Goal: Obtain resource: Download file/media

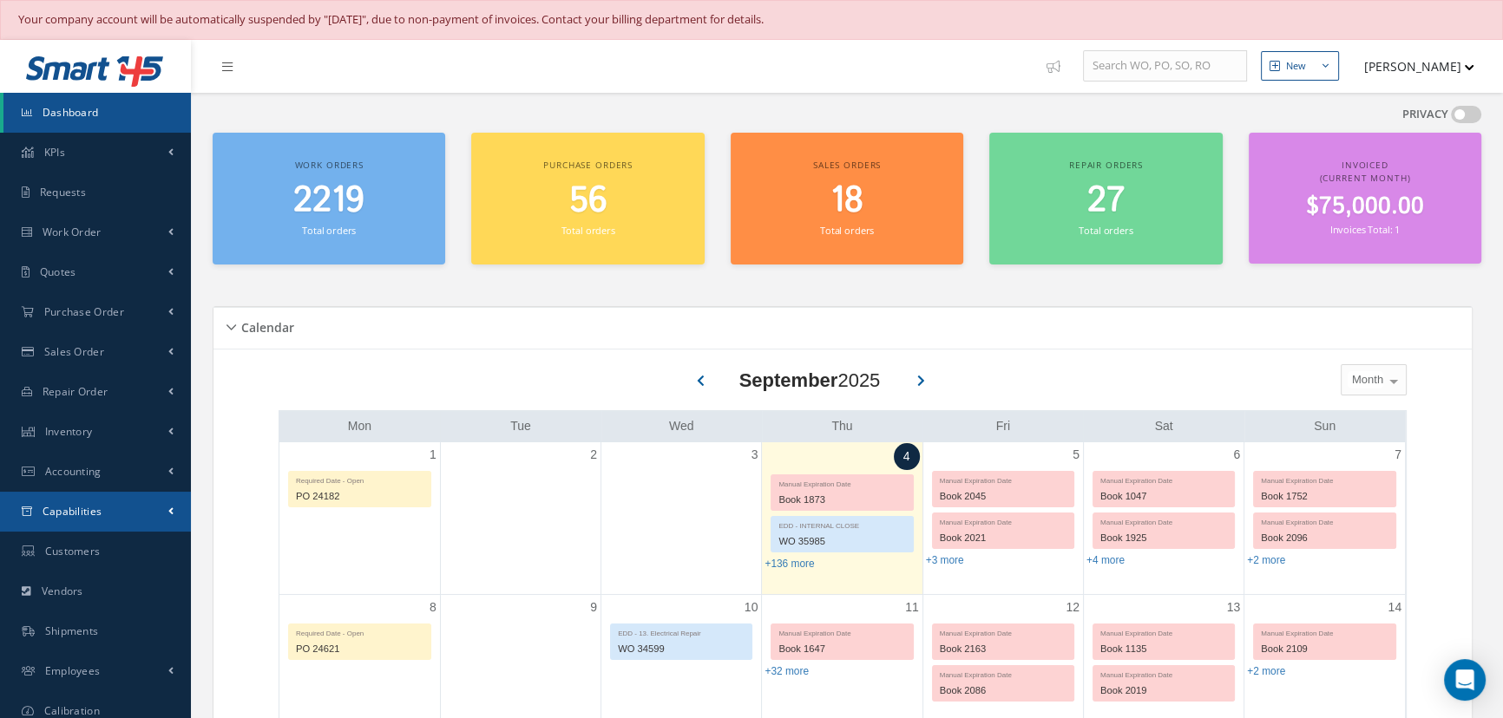
click at [82, 504] on span "Capabilities" at bounding box center [73, 511] width 60 height 15
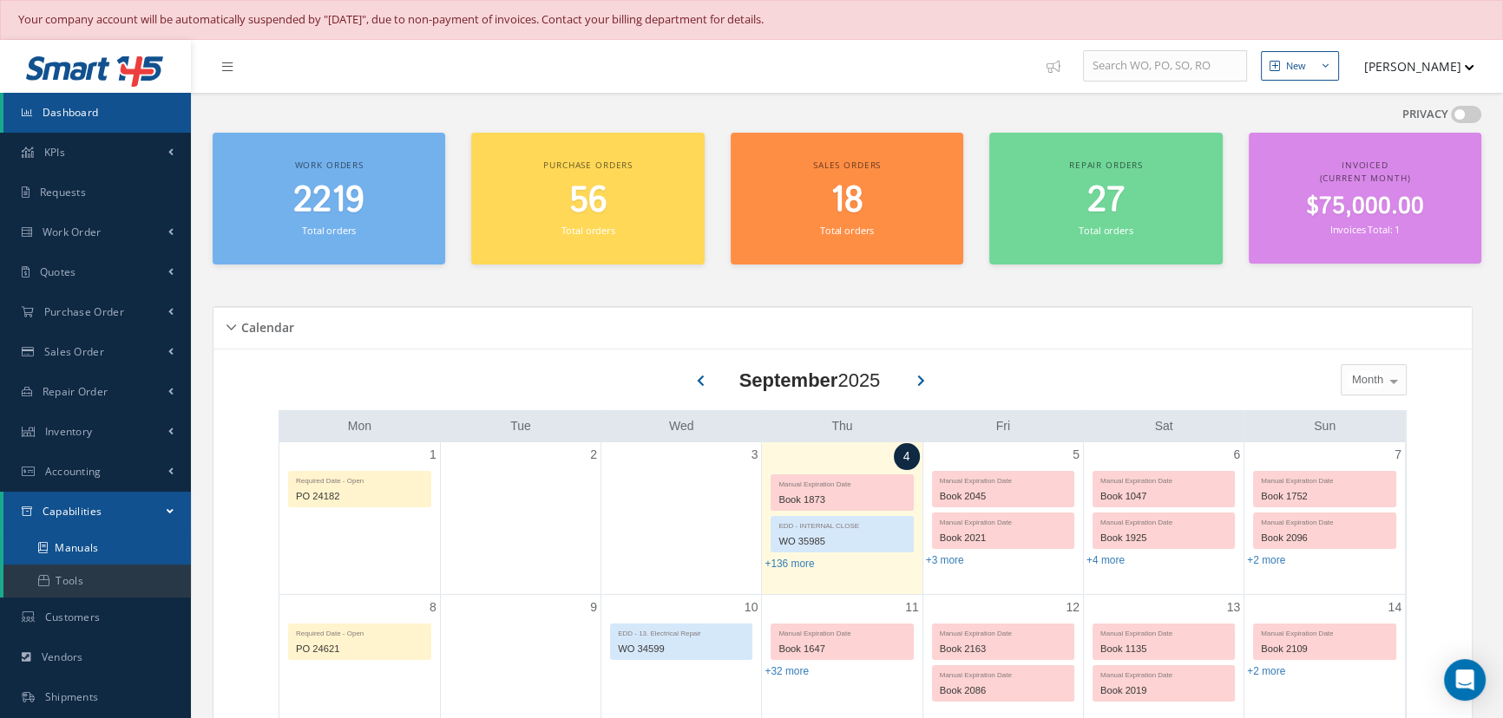
click at [83, 545] on link "Manuals" at bounding box center [96, 548] width 187 height 33
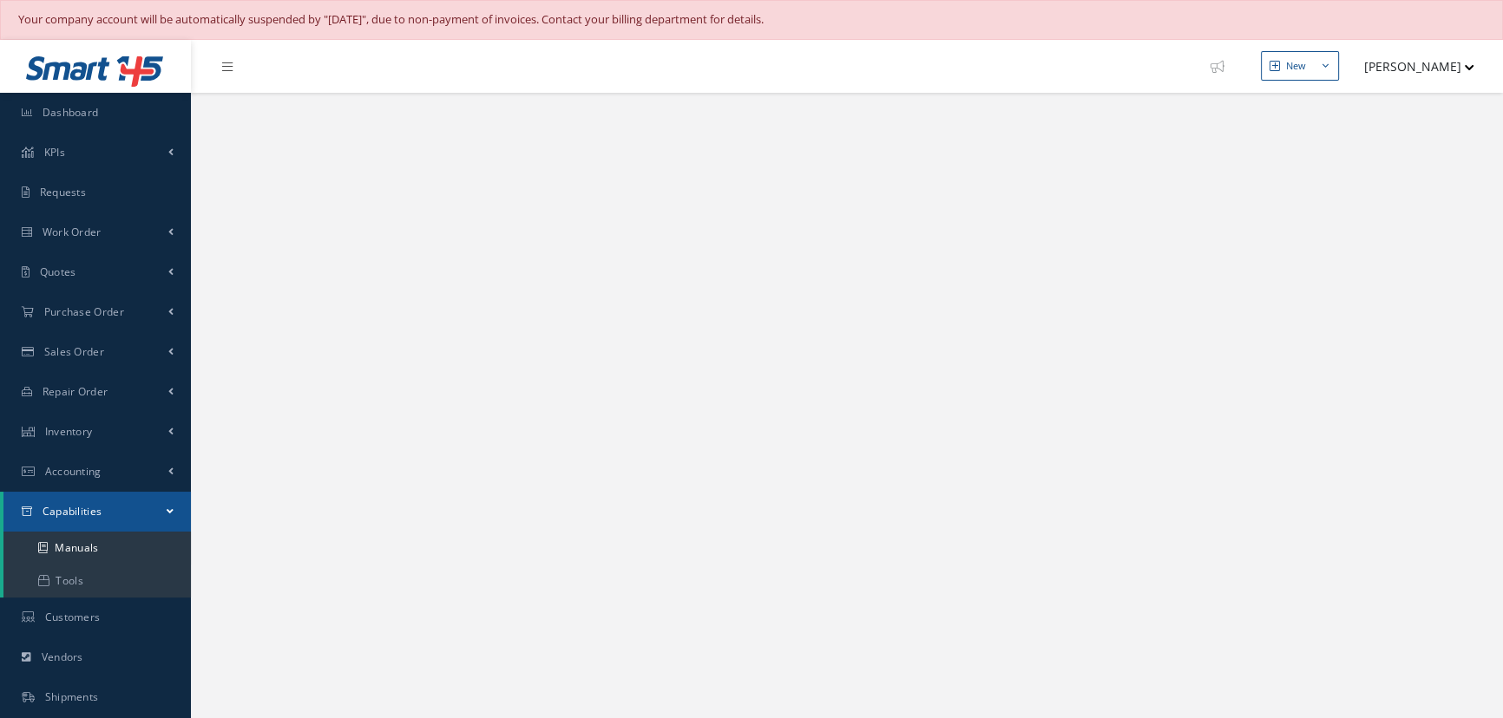
select select "25"
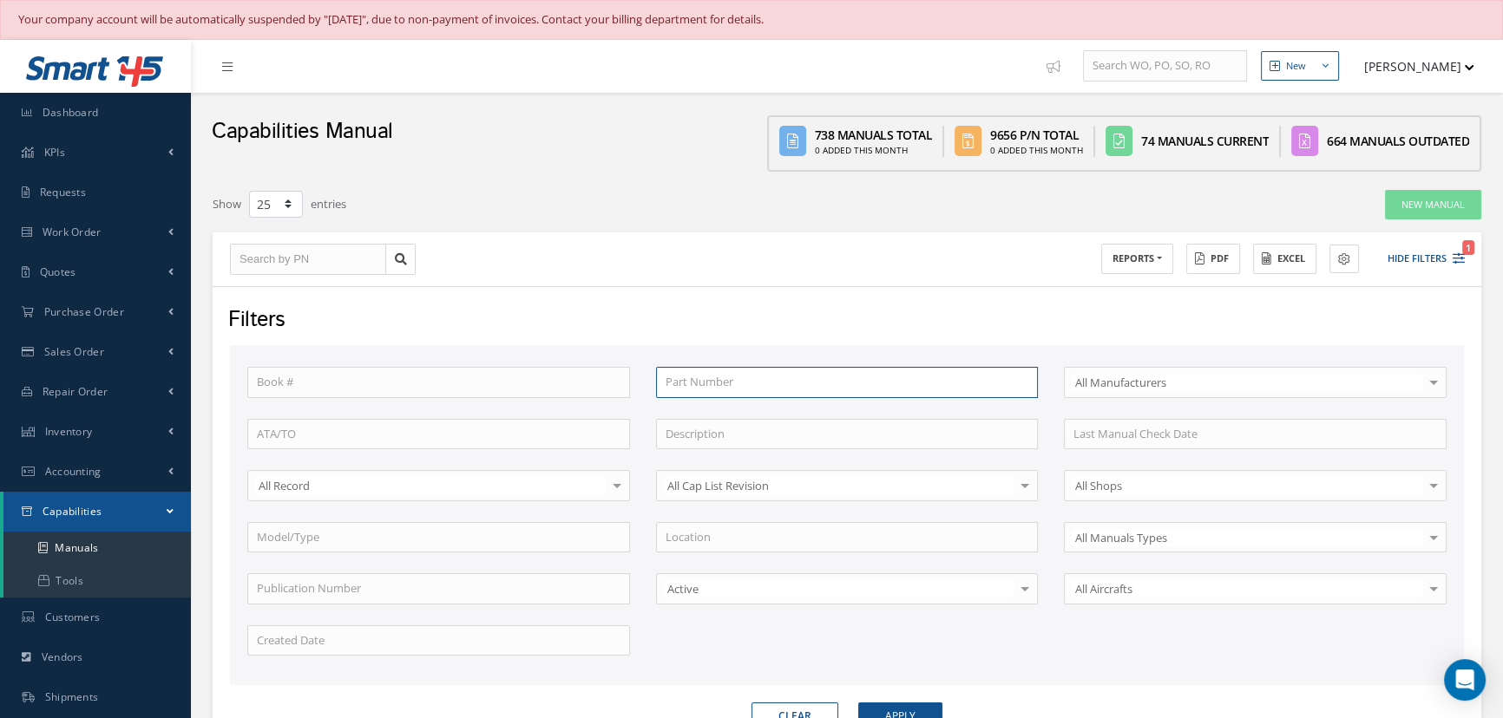
click at [719, 384] on input "text" at bounding box center [847, 382] width 383 height 31
type input "a"
type input "ae"
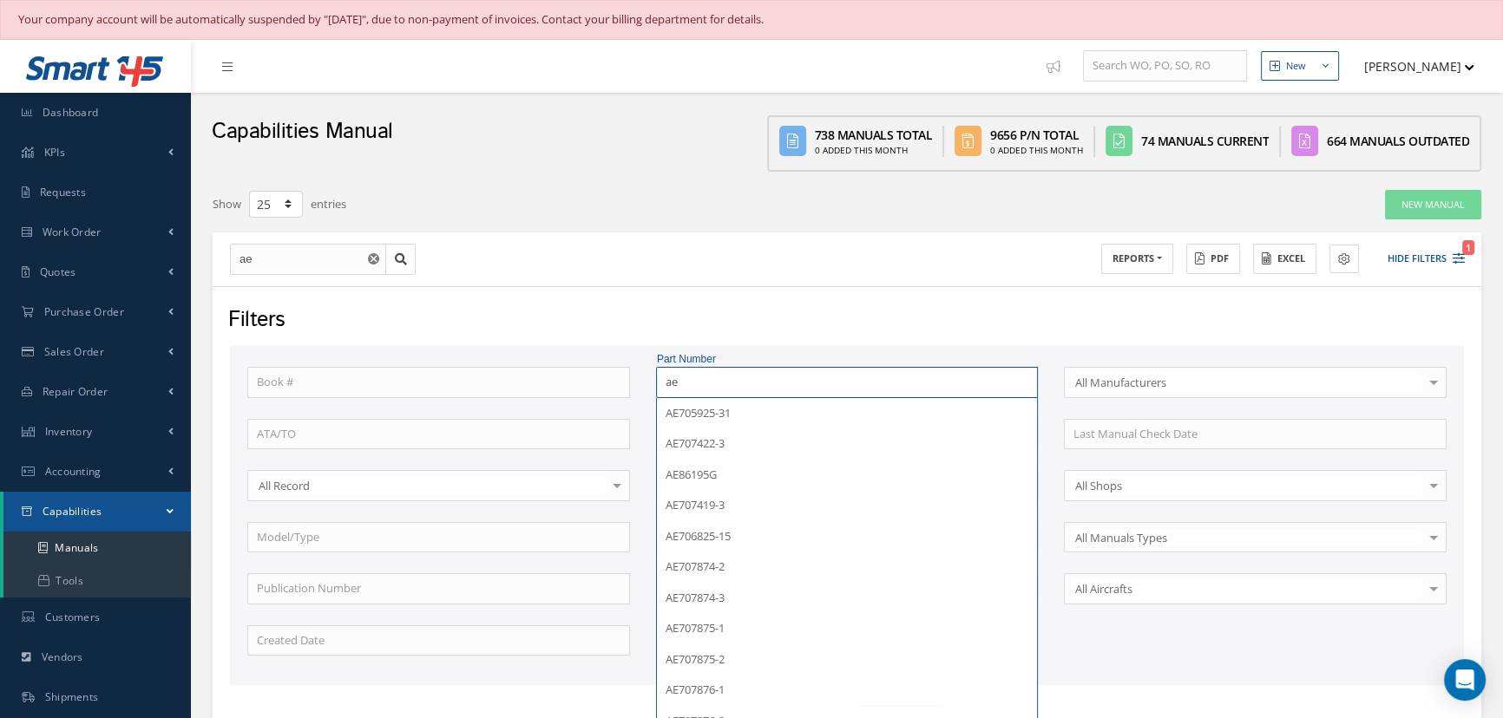
type input "ae7"
type input "ae70"
type input "ae707"
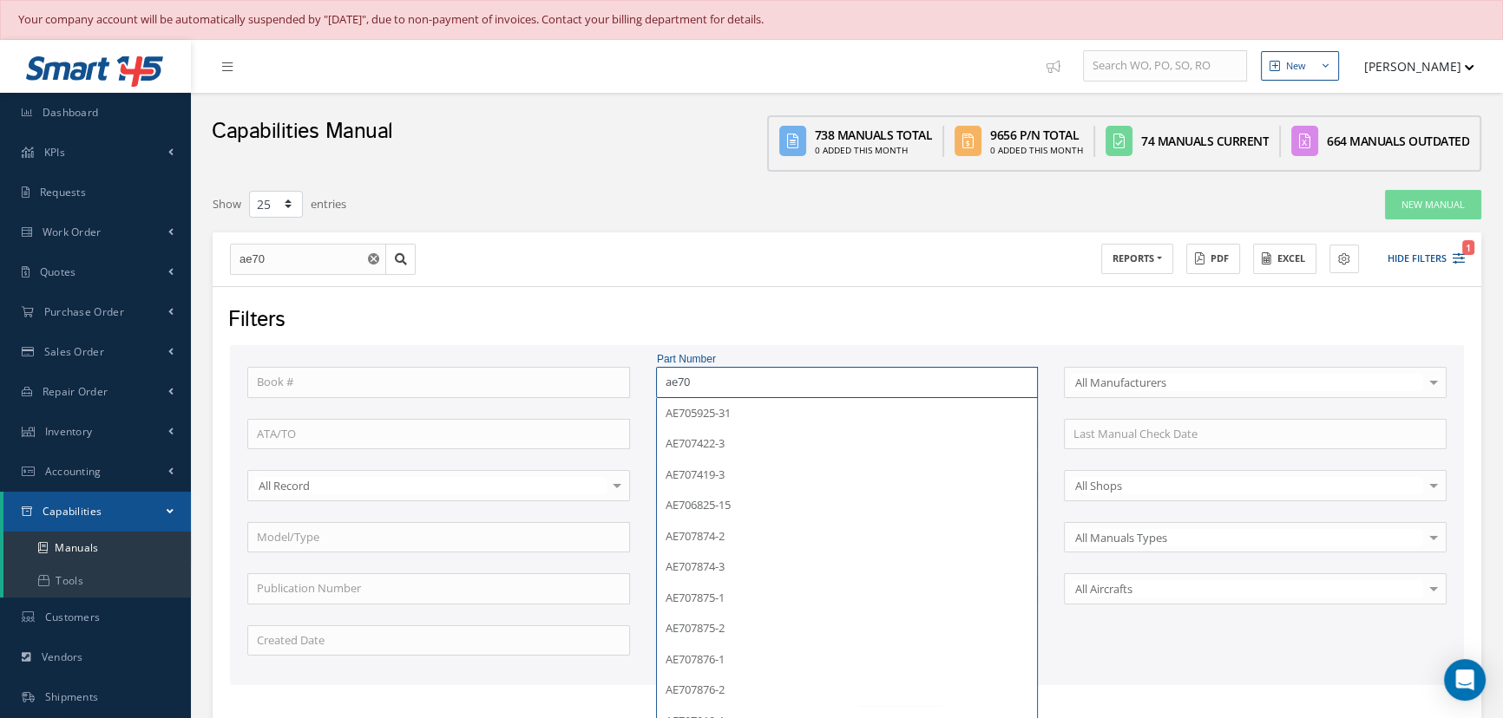
type input "ae707"
type input "ae7074"
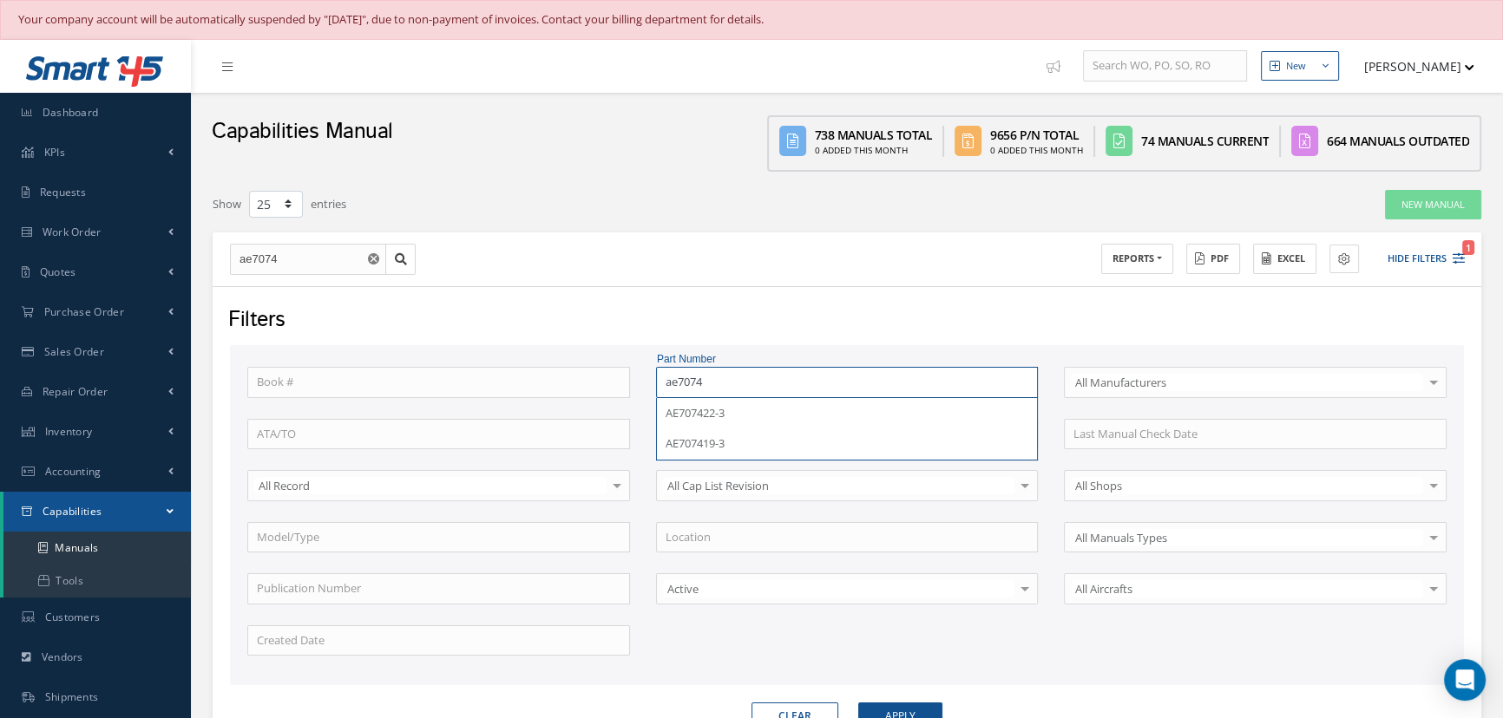
type input "ae70741"
type input "ae707419"
type input "ae707419-"
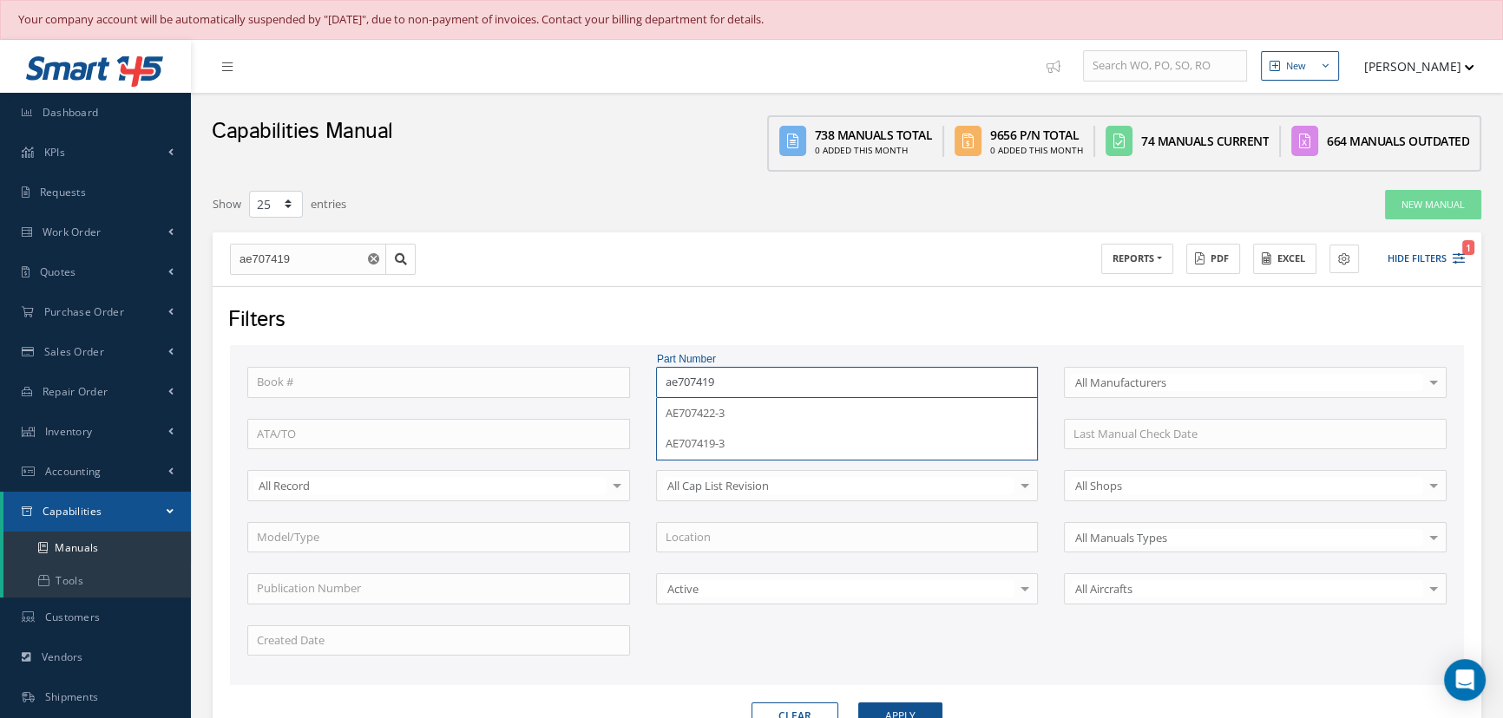
type input "ae707419-"
type input "ae707419-3"
click at [858, 703] on button "Apply" at bounding box center [900, 717] width 84 height 28
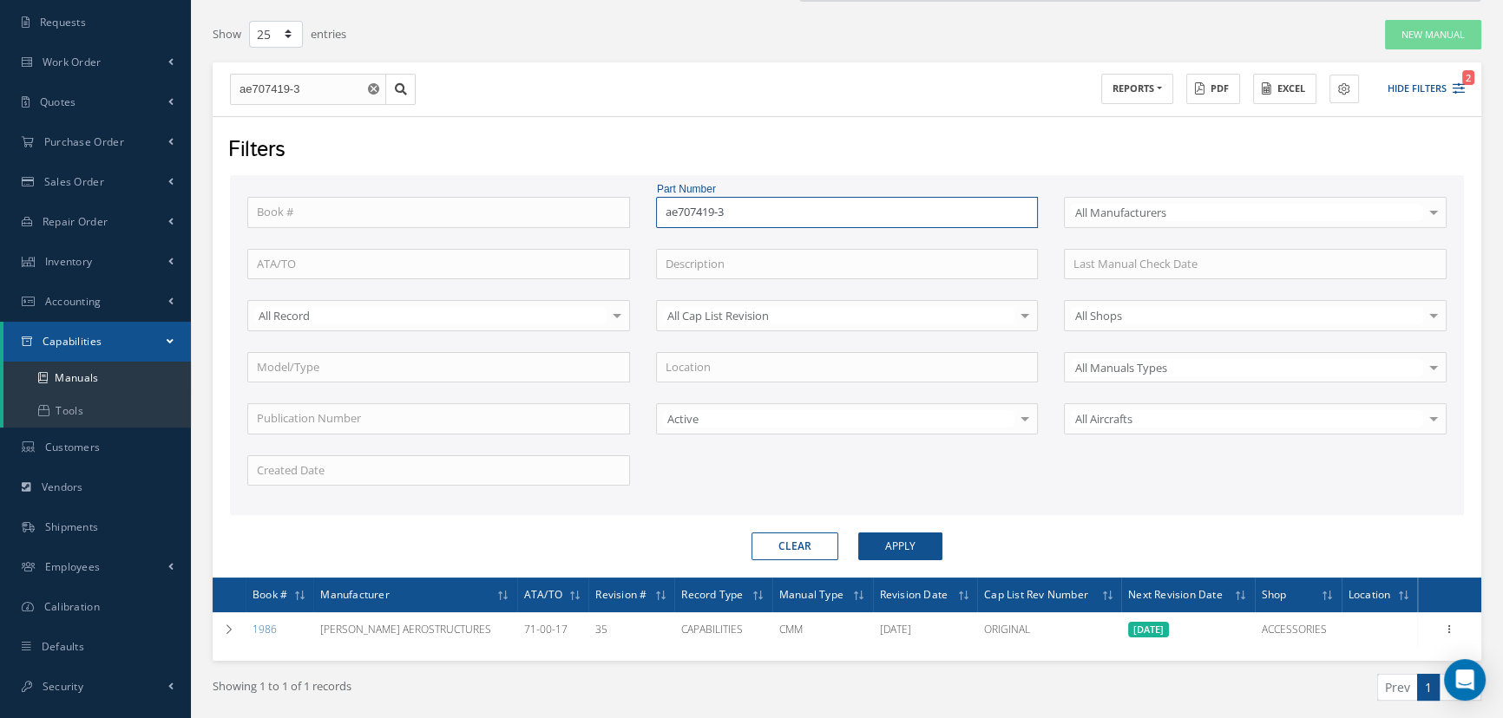
scroll to position [229, 0]
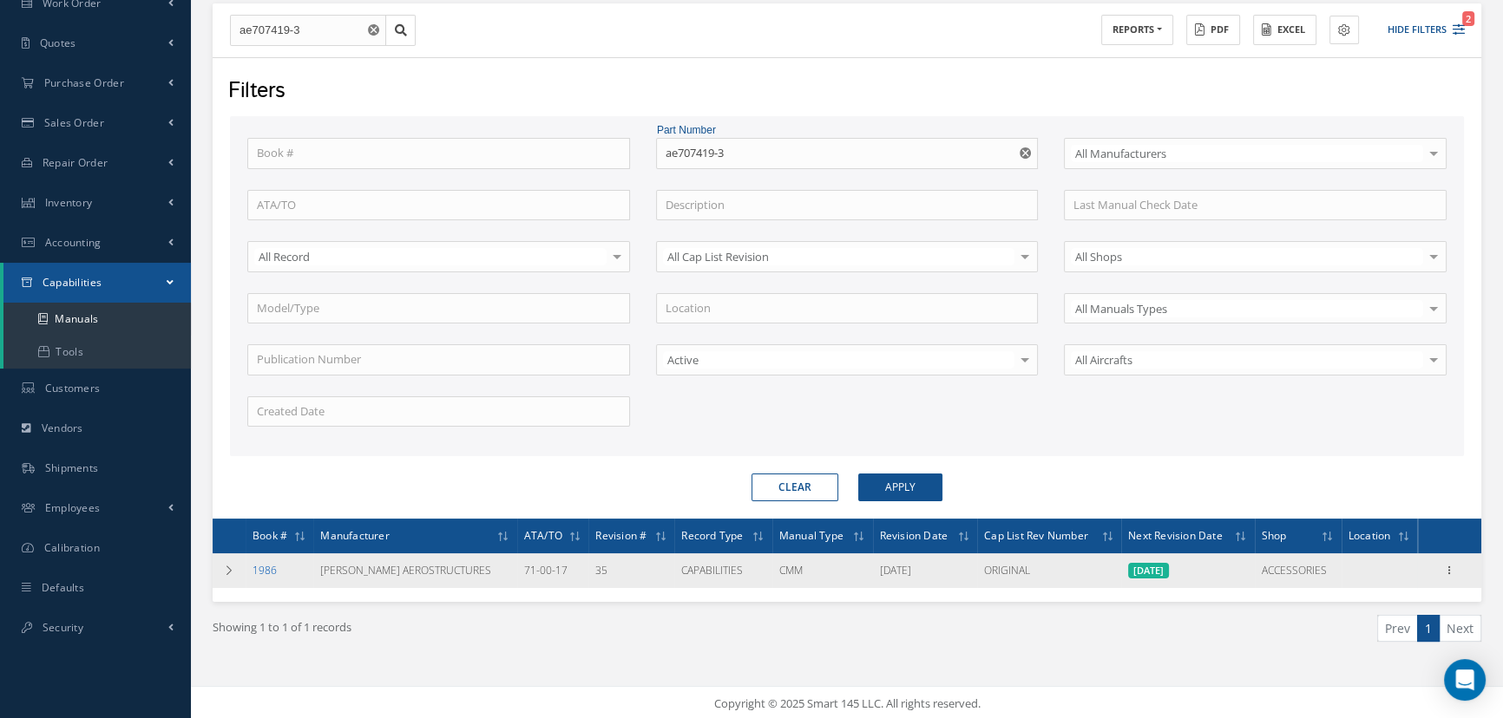
click at [264, 573] on link "1986" at bounding box center [265, 570] width 24 height 15
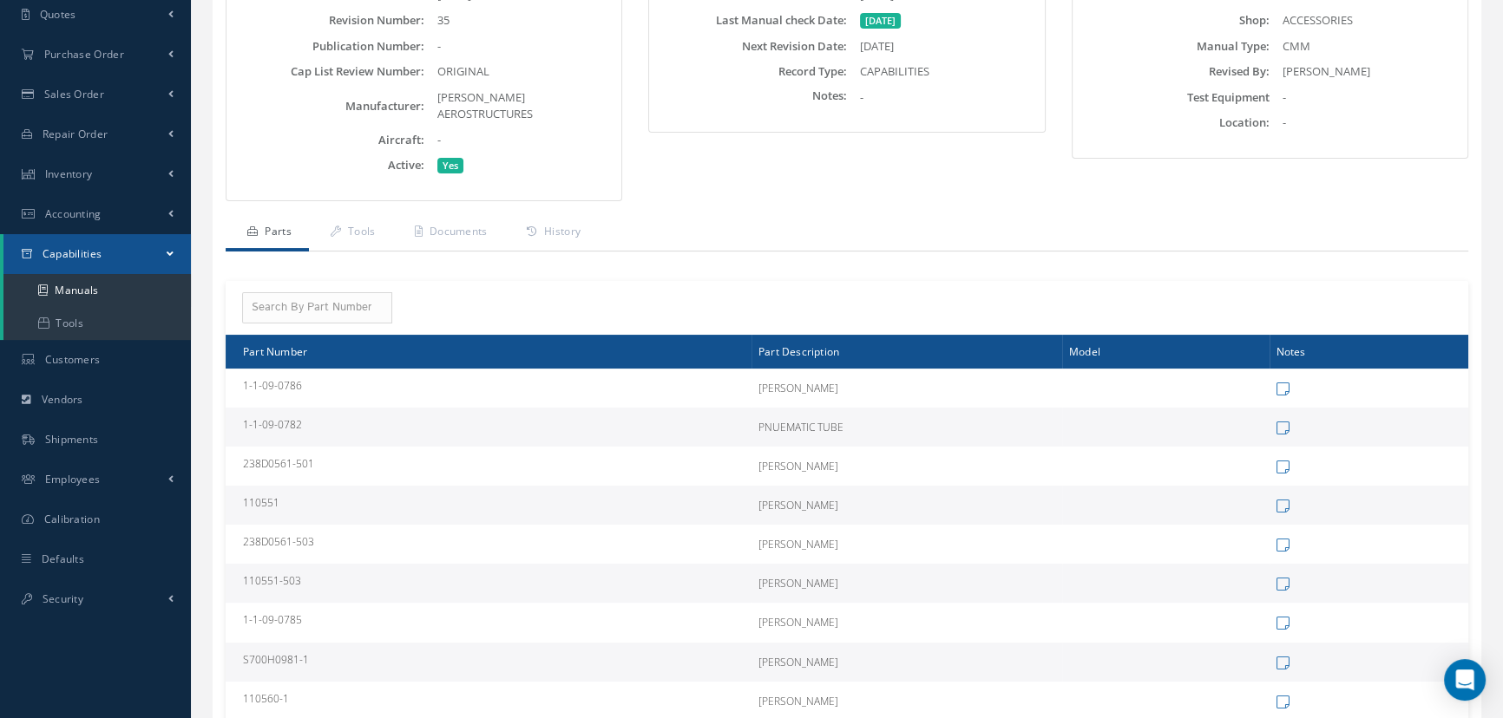
scroll to position [315, 0]
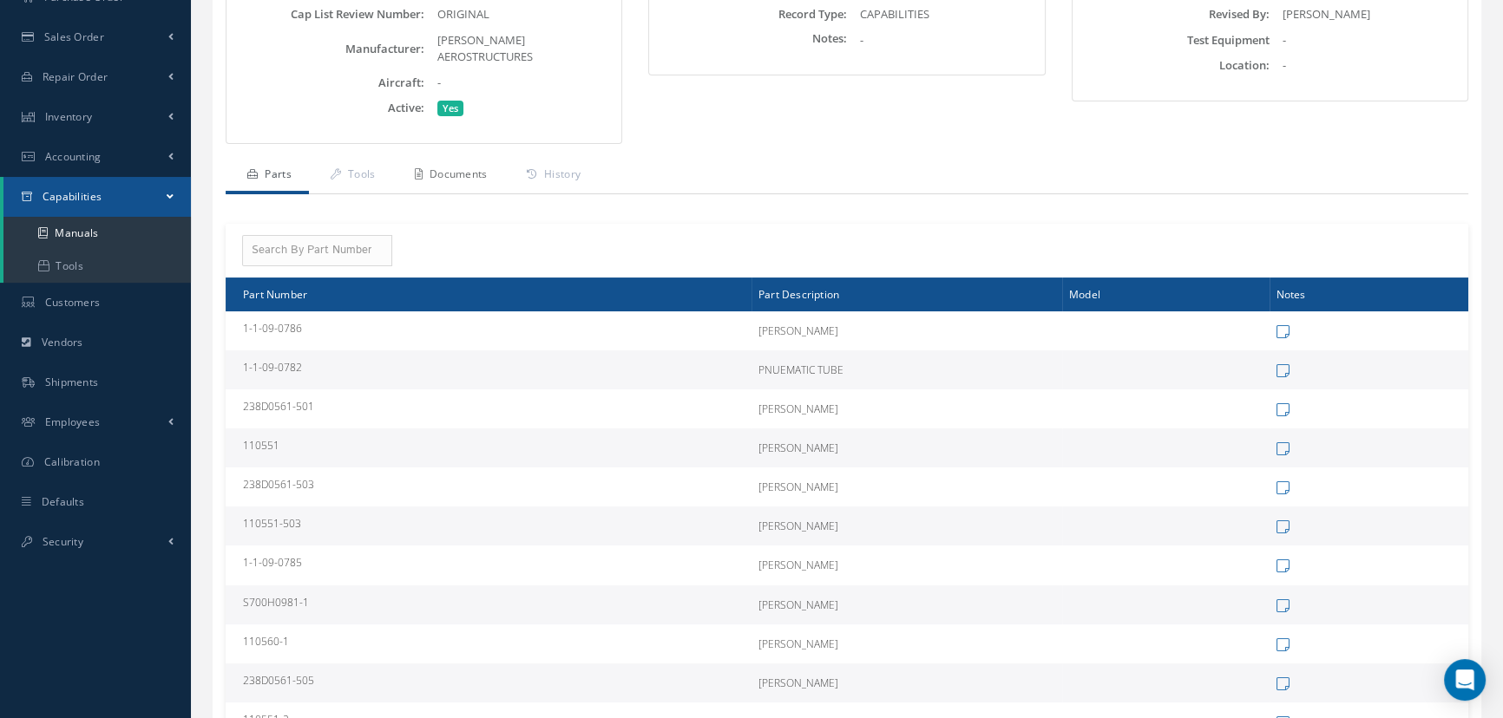
click at [456, 158] on link "Documents" at bounding box center [449, 176] width 112 height 36
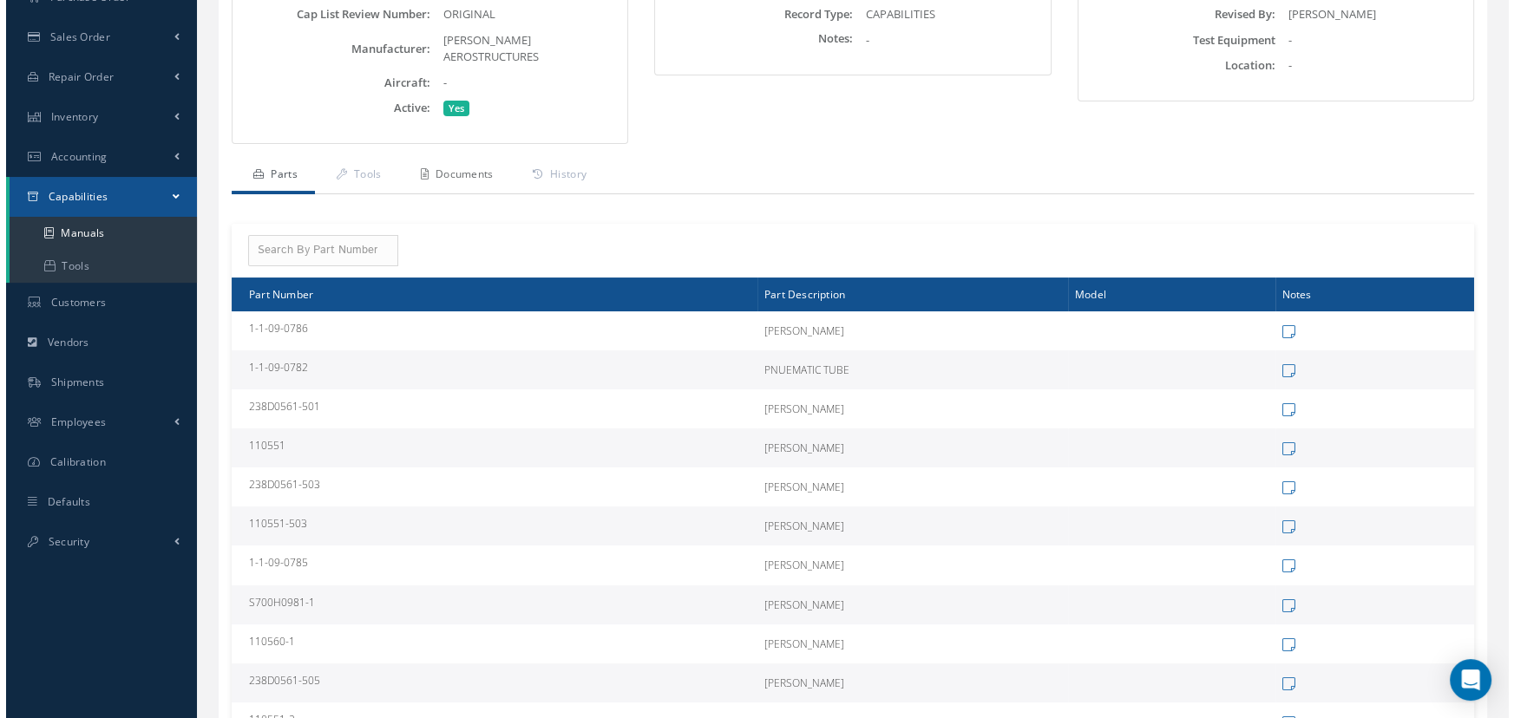
scroll to position [157, 0]
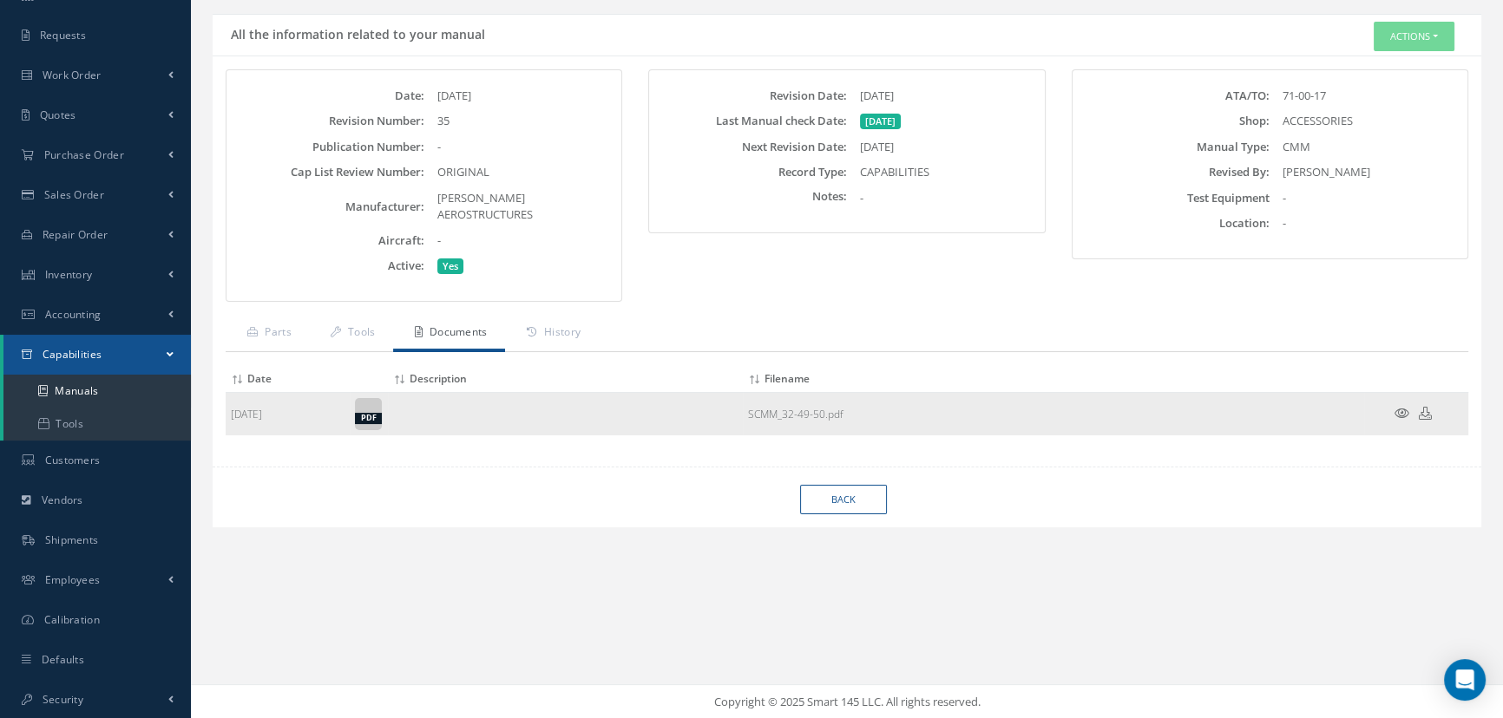
click at [1402, 407] on icon at bounding box center [1401, 413] width 15 height 13
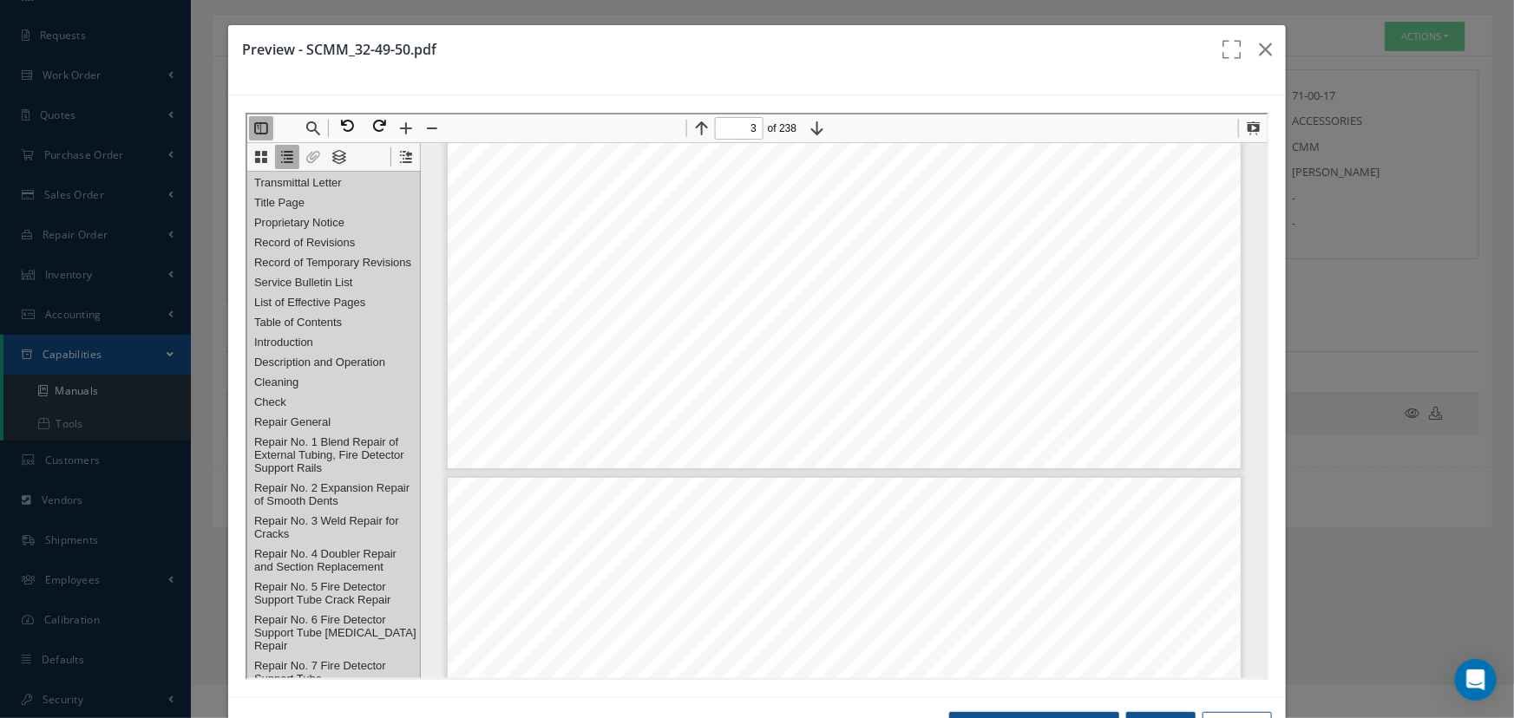
scroll to position [2295, 0]
type input "15"
click at [1377, 222] on div "Preview - SCMM_32-49-50.pdf Open in [GEOGRAPHIC_DATA] Print Close" at bounding box center [757, 359] width 1514 height 718
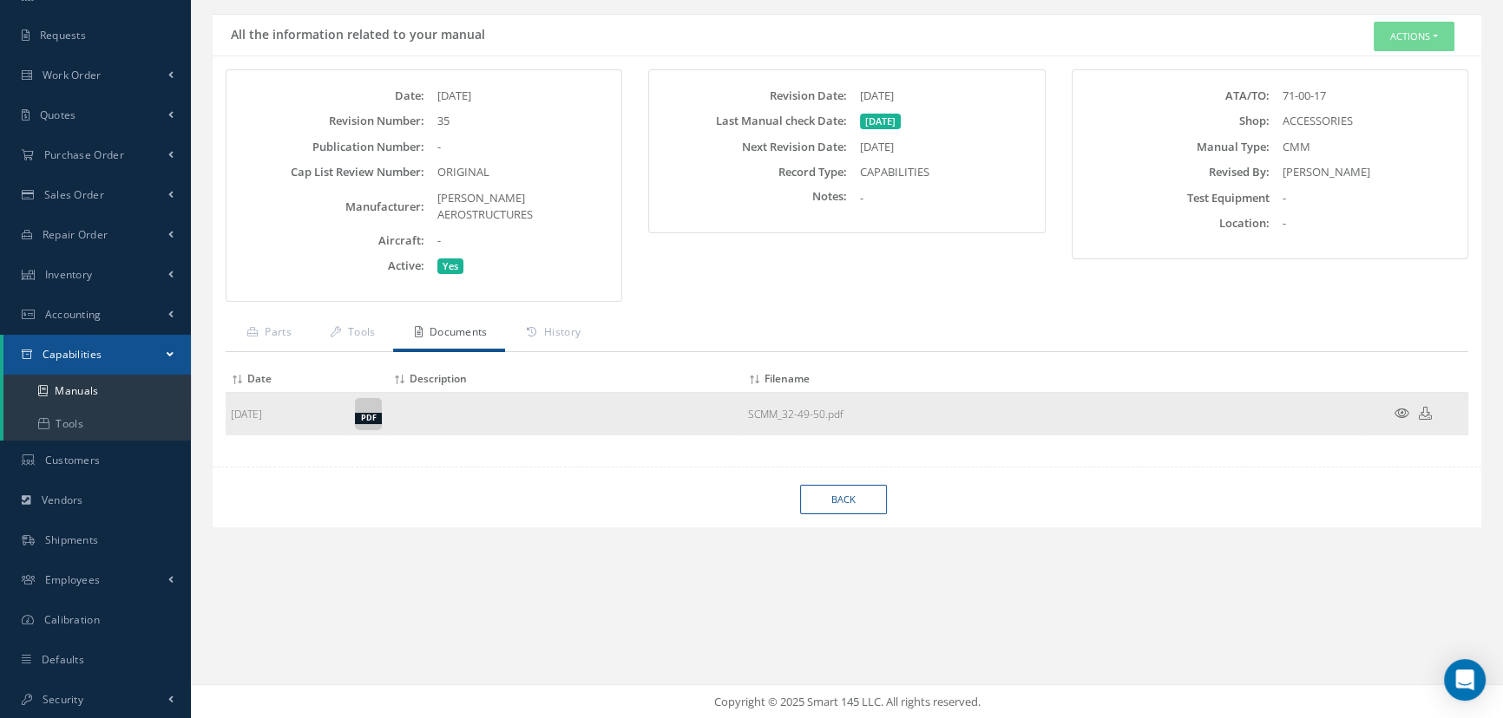
click at [1398, 407] on icon at bounding box center [1401, 413] width 15 height 13
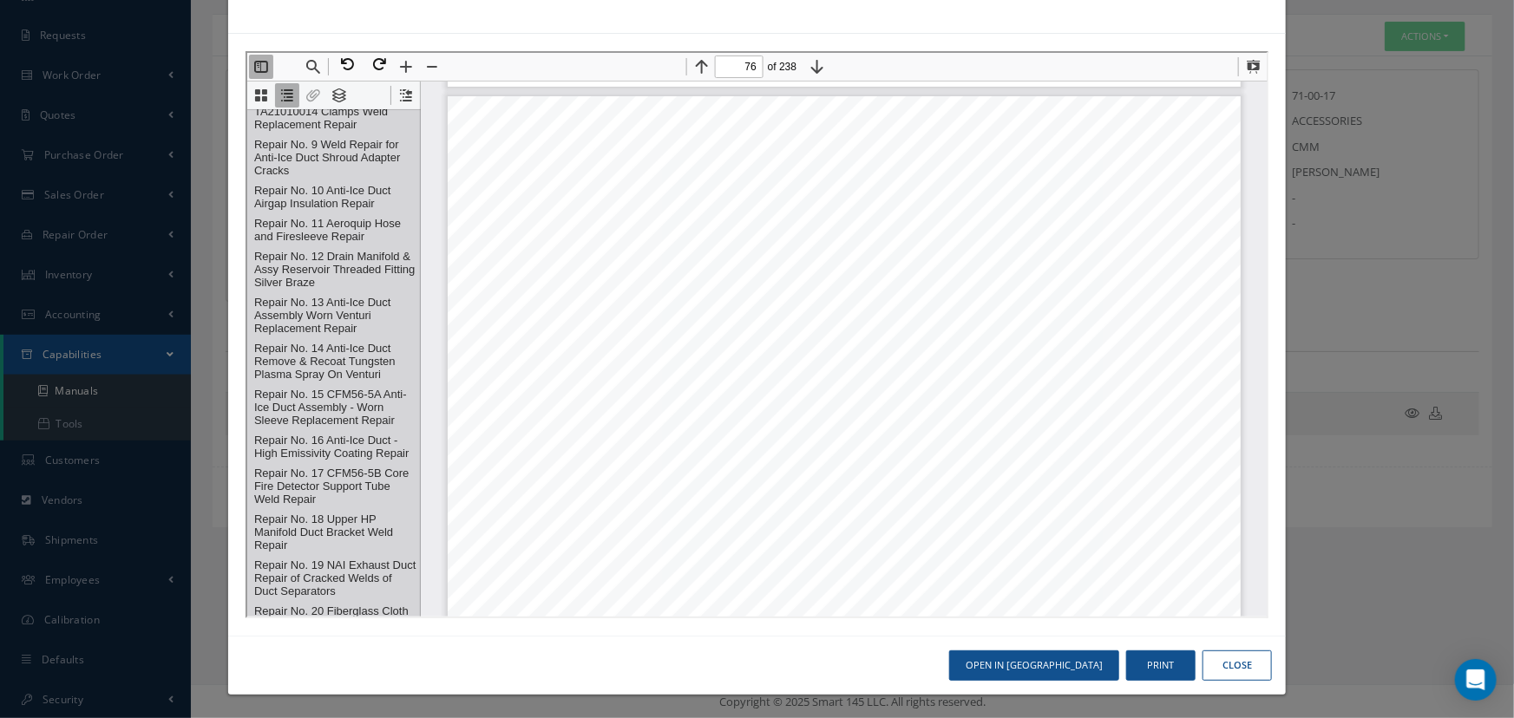
scroll to position [17207, 0]
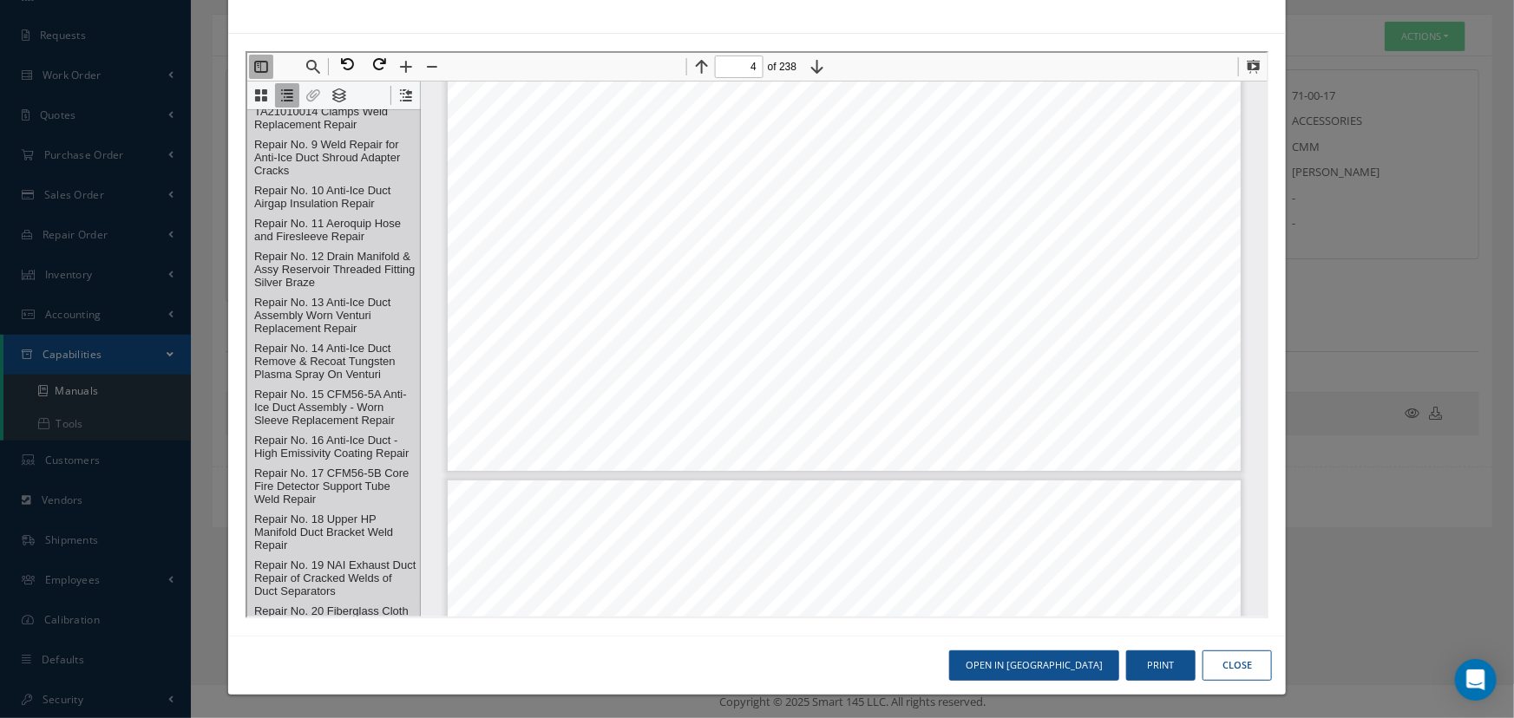
type input "1"
